Goal: Transaction & Acquisition: Purchase product/service

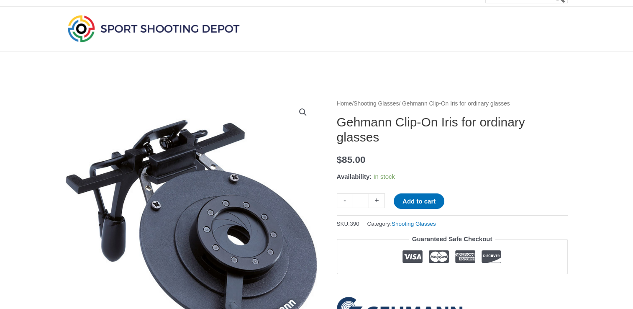
scroll to position [6, 0]
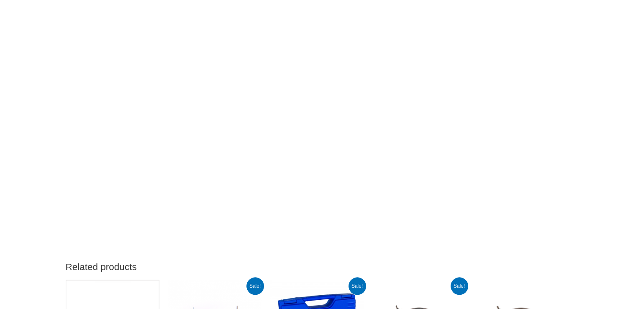
scroll to position [626, 0]
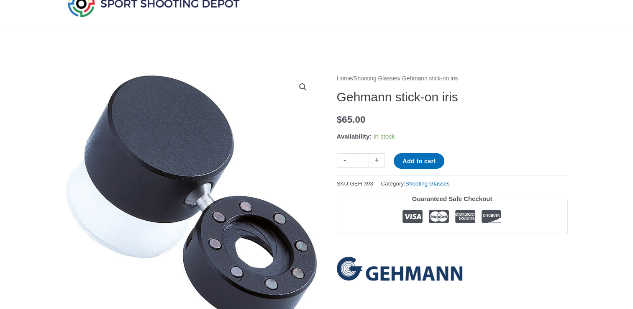
scroll to position [39, 0]
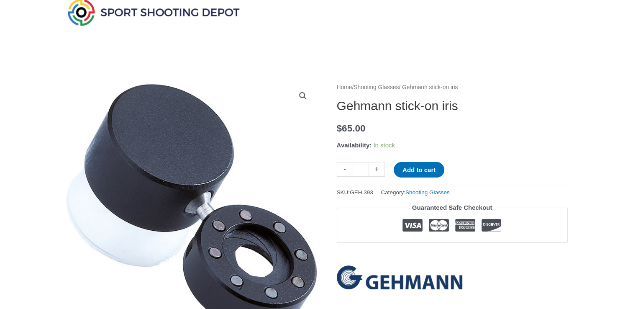
scroll to position [30, 0]
